Goal: Task Accomplishment & Management: Manage account settings

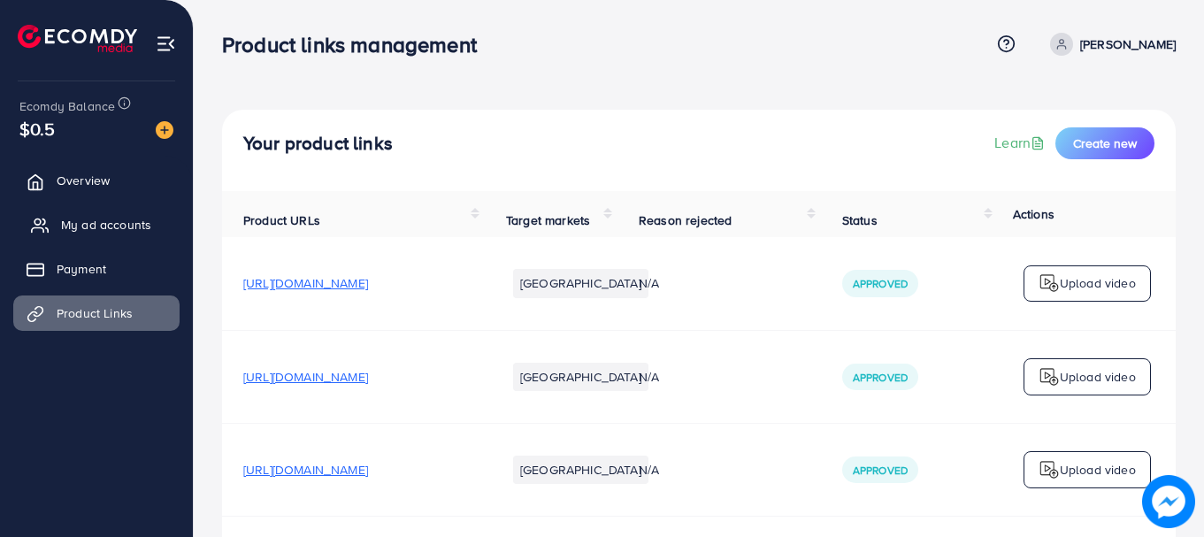
click at [68, 221] on span "My ad accounts" at bounding box center [106, 225] width 90 height 18
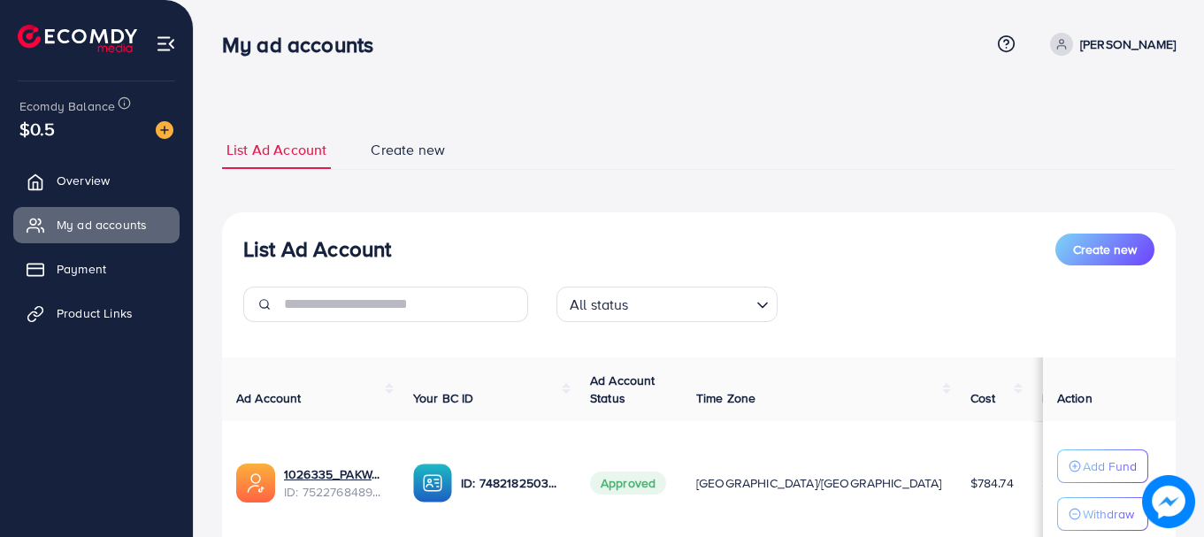
click at [1102, 40] on p "[PERSON_NAME]" at bounding box center [1128, 44] width 96 height 21
click at [1092, 155] on span "Log out" at bounding box center [1070, 144] width 48 height 21
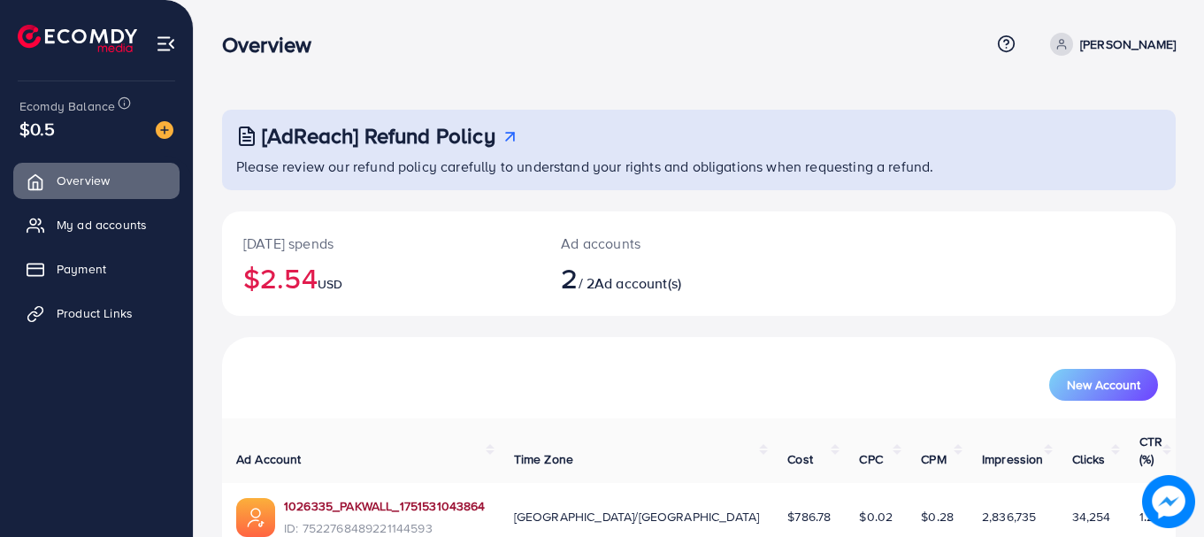
click at [355, 497] on link "1026335_PAKWALL_1751531043864" at bounding box center [385, 506] width 202 height 18
